Goal: Task Accomplishment & Management: Complete application form

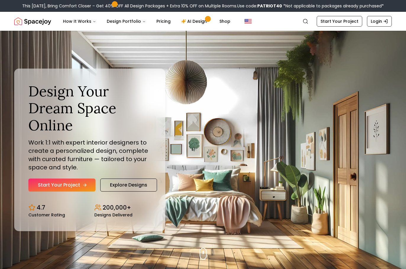
click at [57, 185] on link "Start Your Project" at bounding box center [61, 184] width 67 height 13
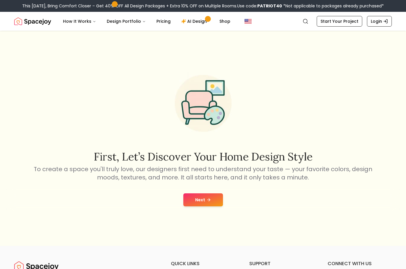
click at [190, 198] on button "Next" at bounding box center [203, 199] width 40 height 13
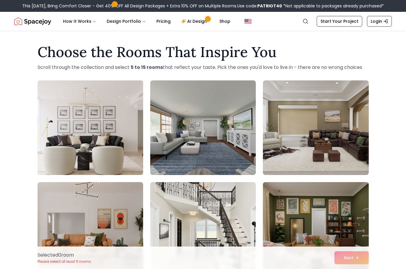
click at [78, 148] on img at bounding box center [90, 127] width 111 height 99
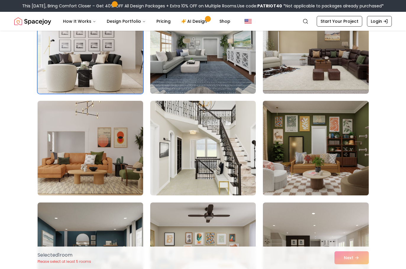
scroll to position [89, 0]
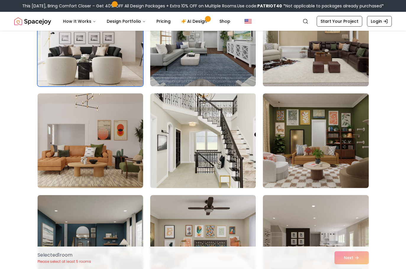
click at [216, 150] on img at bounding box center [202, 140] width 111 height 99
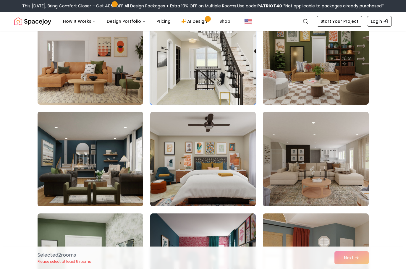
scroll to position [177, 0]
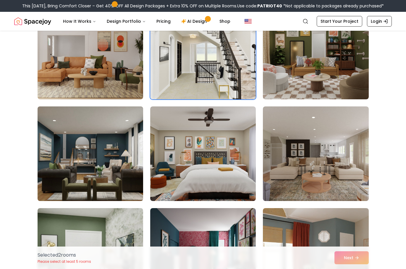
click at [90, 156] on img at bounding box center [90, 153] width 111 height 99
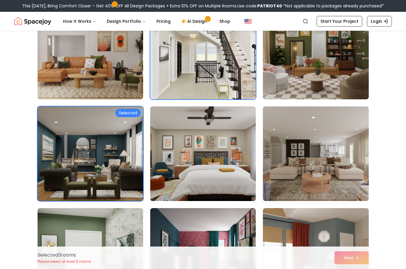
click at [191, 154] on img at bounding box center [202, 153] width 111 height 99
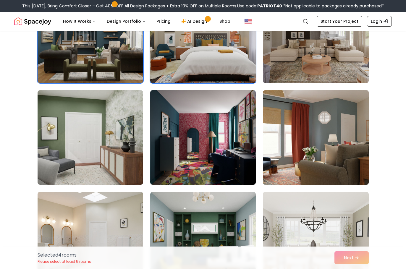
scroll to position [295, 0]
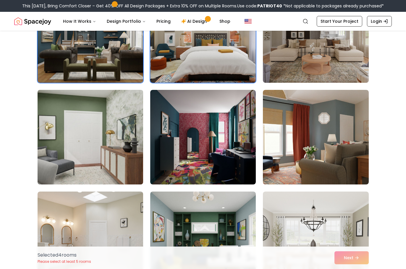
click at [89, 152] on img at bounding box center [90, 136] width 111 height 99
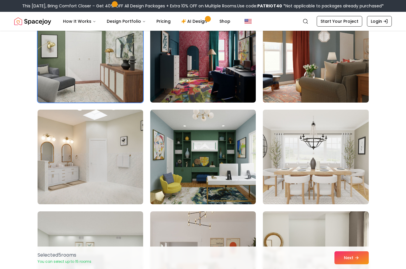
scroll to position [384, 0]
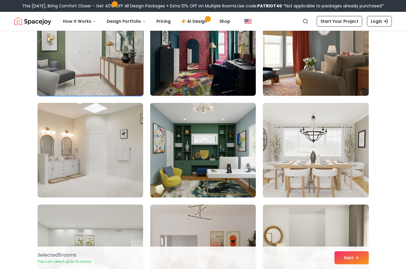
click at [346, 175] on img at bounding box center [315, 149] width 111 height 99
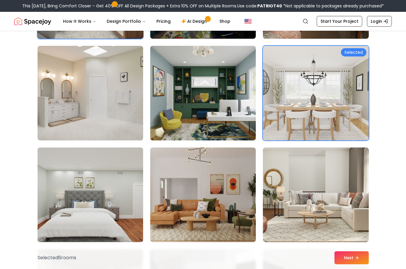
scroll to position [443, 0]
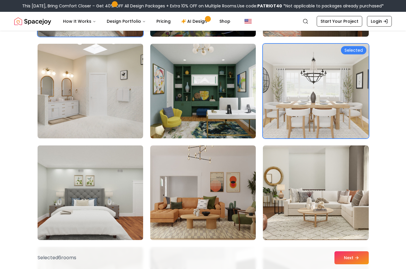
click at [119, 195] on img at bounding box center [90, 192] width 111 height 99
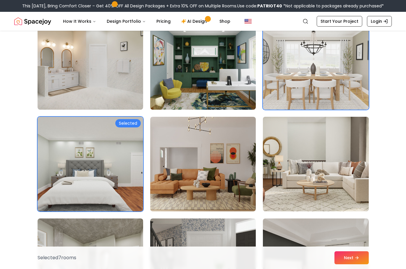
scroll to position [502, 0]
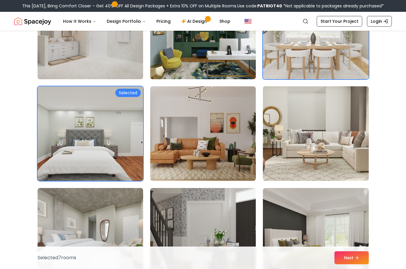
click at [322, 164] on img at bounding box center [315, 133] width 111 height 99
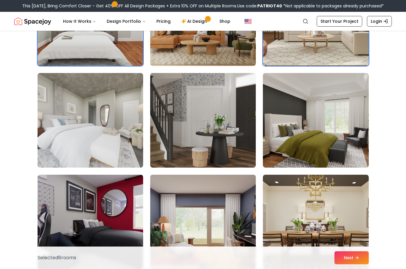
scroll to position [620, 0]
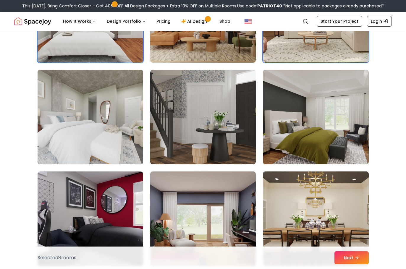
click at [113, 136] on img at bounding box center [90, 116] width 111 height 99
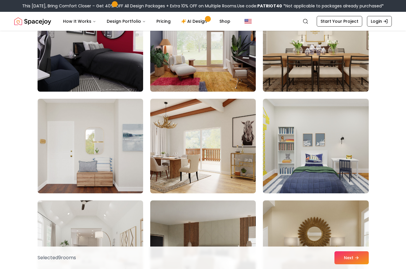
scroll to position [798, 0]
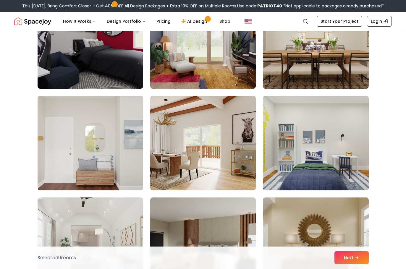
click at [108, 164] on img at bounding box center [90, 142] width 111 height 99
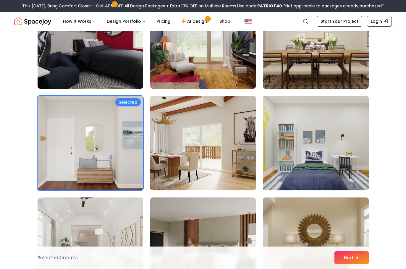
click at [227, 150] on img at bounding box center [202, 142] width 111 height 99
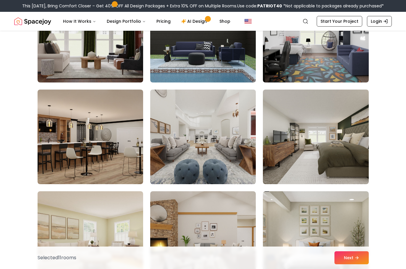
scroll to position [1211, 0]
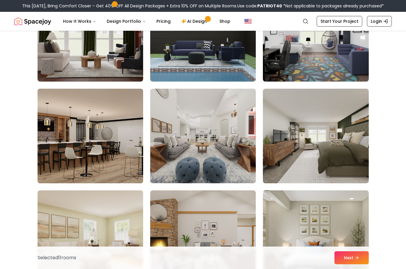
click at [79, 154] on img at bounding box center [90, 135] width 111 height 99
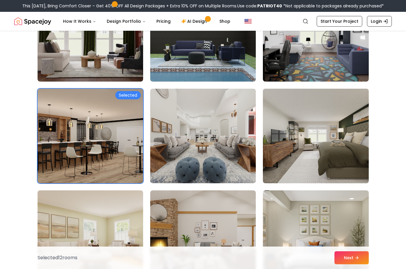
click at [322, 135] on img at bounding box center [315, 135] width 111 height 99
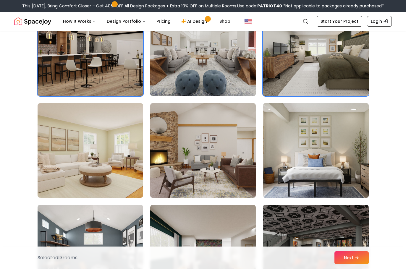
scroll to position [1300, 0]
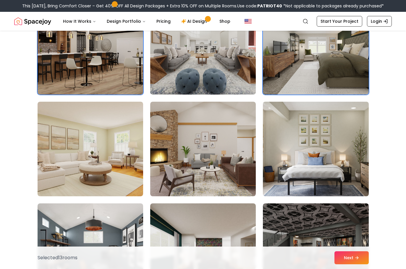
click at [322, 159] on img at bounding box center [315, 148] width 111 height 99
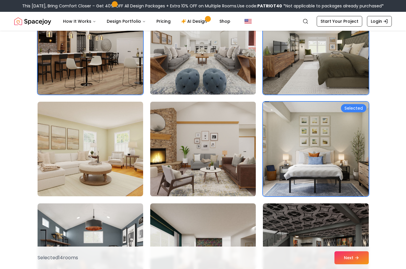
click at [217, 164] on img at bounding box center [202, 148] width 111 height 99
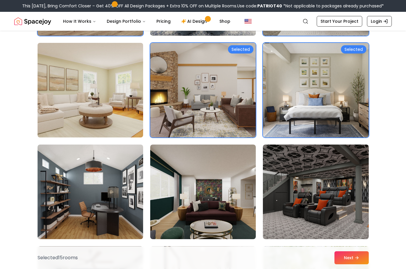
scroll to position [1359, 0]
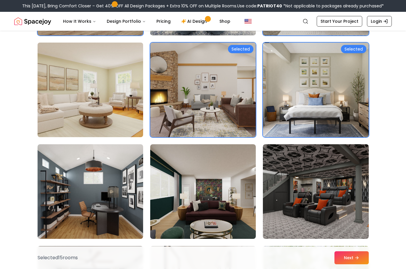
click at [107, 111] on img at bounding box center [90, 89] width 111 height 99
click at [355, 254] on button "Next" at bounding box center [351, 257] width 34 height 13
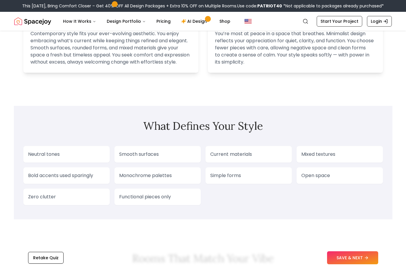
scroll to position [473, 0]
